Goal: Check status

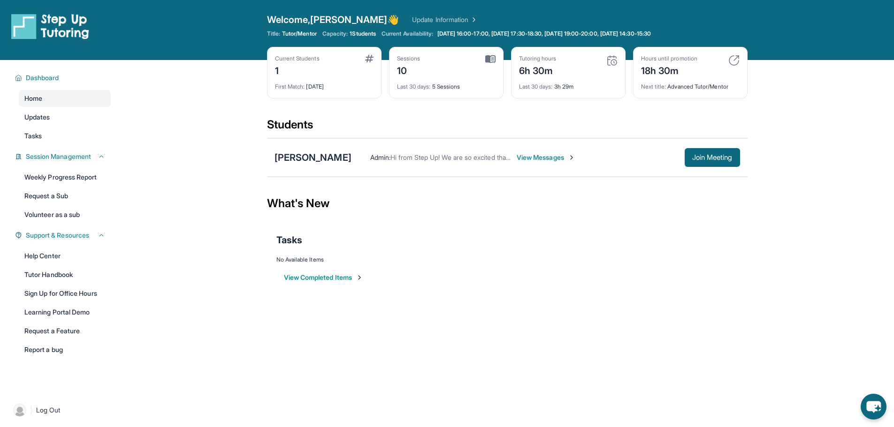
click at [605, 62] on div "Tutoring hours 6h 30m" at bounding box center [568, 66] width 99 height 23
click at [615, 61] on img at bounding box center [611, 60] width 11 height 11
click at [609, 61] on img at bounding box center [611, 60] width 11 height 11
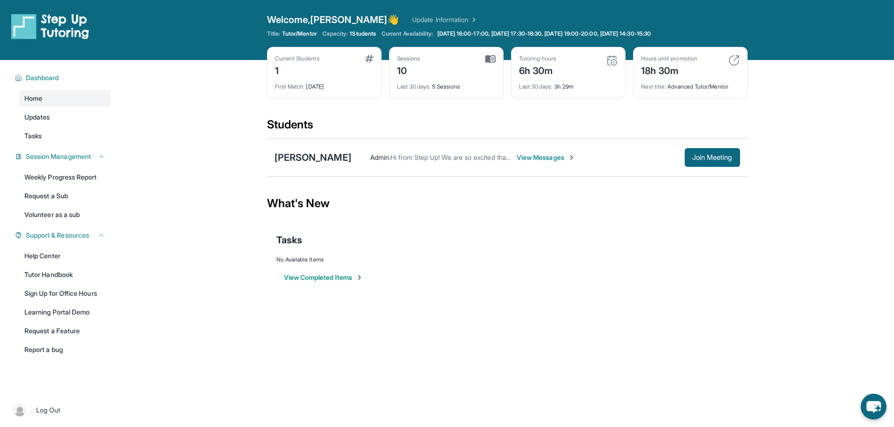
click at [609, 61] on img at bounding box center [611, 60] width 11 height 11
click at [777, 226] on main "Current Students 1 First Match : [DATE] Sessions 10 Last 30 days : 5 Sessions T…" at bounding box center [507, 182] width 774 height 245
click at [604, 61] on div "Tutoring hours 6h 30m" at bounding box center [568, 66] width 99 height 23
click at [67, 113] on link "Updates" at bounding box center [65, 117] width 92 height 17
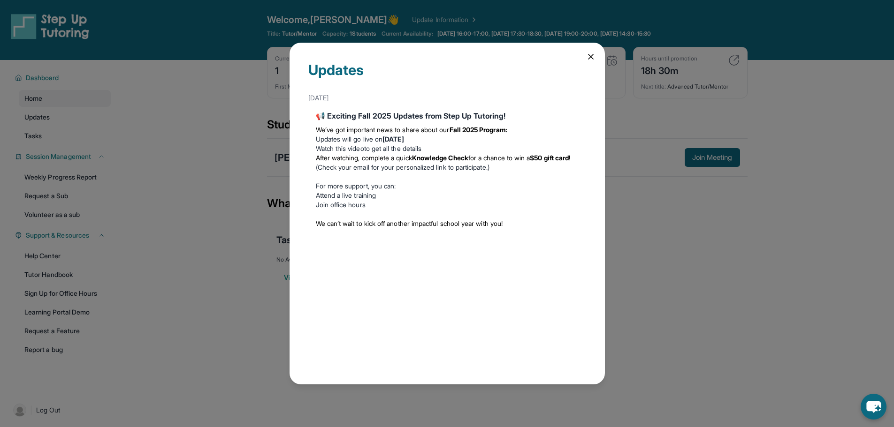
click at [590, 53] on icon at bounding box center [590, 56] width 9 height 9
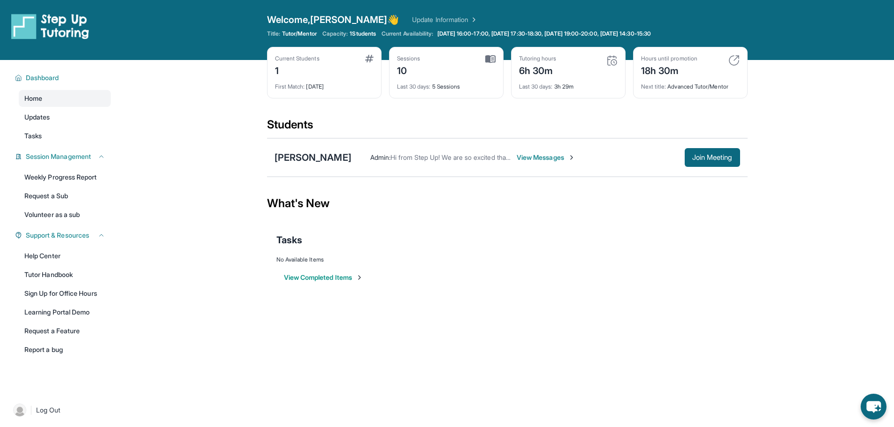
click at [373, 55] on img at bounding box center [369, 59] width 8 height 8
click at [493, 61] on img at bounding box center [490, 59] width 10 height 8
click at [354, 64] on div "Current Students 1" at bounding box center [324, 66] width 99 height 23
click at [360, 65] on div "Current Students 1" at bounding box center [324, 66] width 99 height 23
click at [367, 68] on div "Current Students 1" at bounding box center [324, 66] width 99 height 23
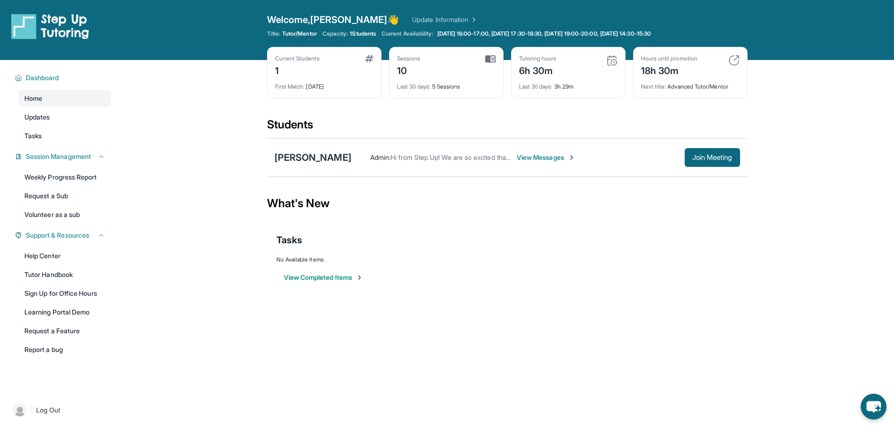
click at [367, 56] on img at bounding box center [369, 59] width 8 height 8
click at [620, 59] on div "Tutoring hours 6h 30m Last 30 days : 3h 29m" at bounding box center [568, 73] width 114 height 52
click at [609, 59] on img at bounding box center [611, 60] width 11 height 11
click at [294, 59] on div "Current Students" at bounding box center [297, 59] width 45 height 8
click at [346, 78] on div "First Match : [DATE]" at bounding box center [324, 83] width 99 height 13
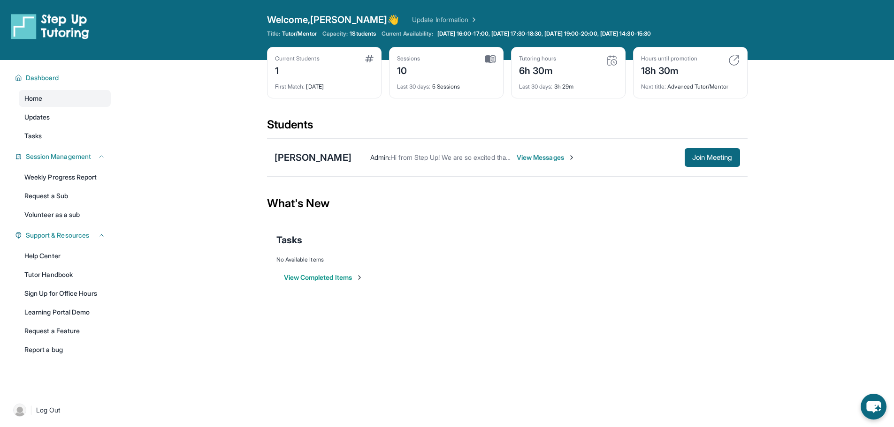
click at [324, 89] on div "First Match : [DATE]" at bounding box center [324, 83] width 99 height 13
